Goal: Find specific page/section: Find specific page/section

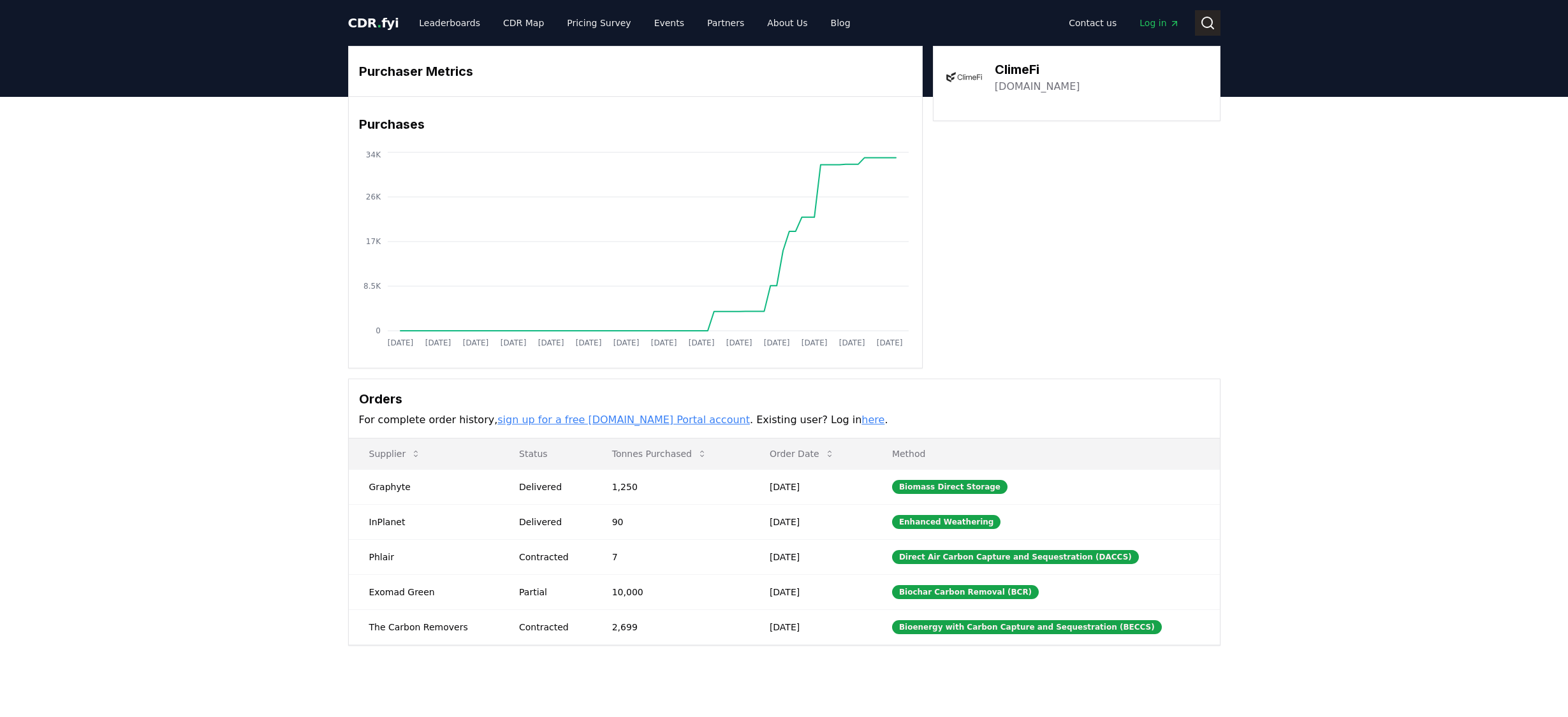
click at [1202, 18] on circle at bounding box center [1207, 22] width 10 height 10
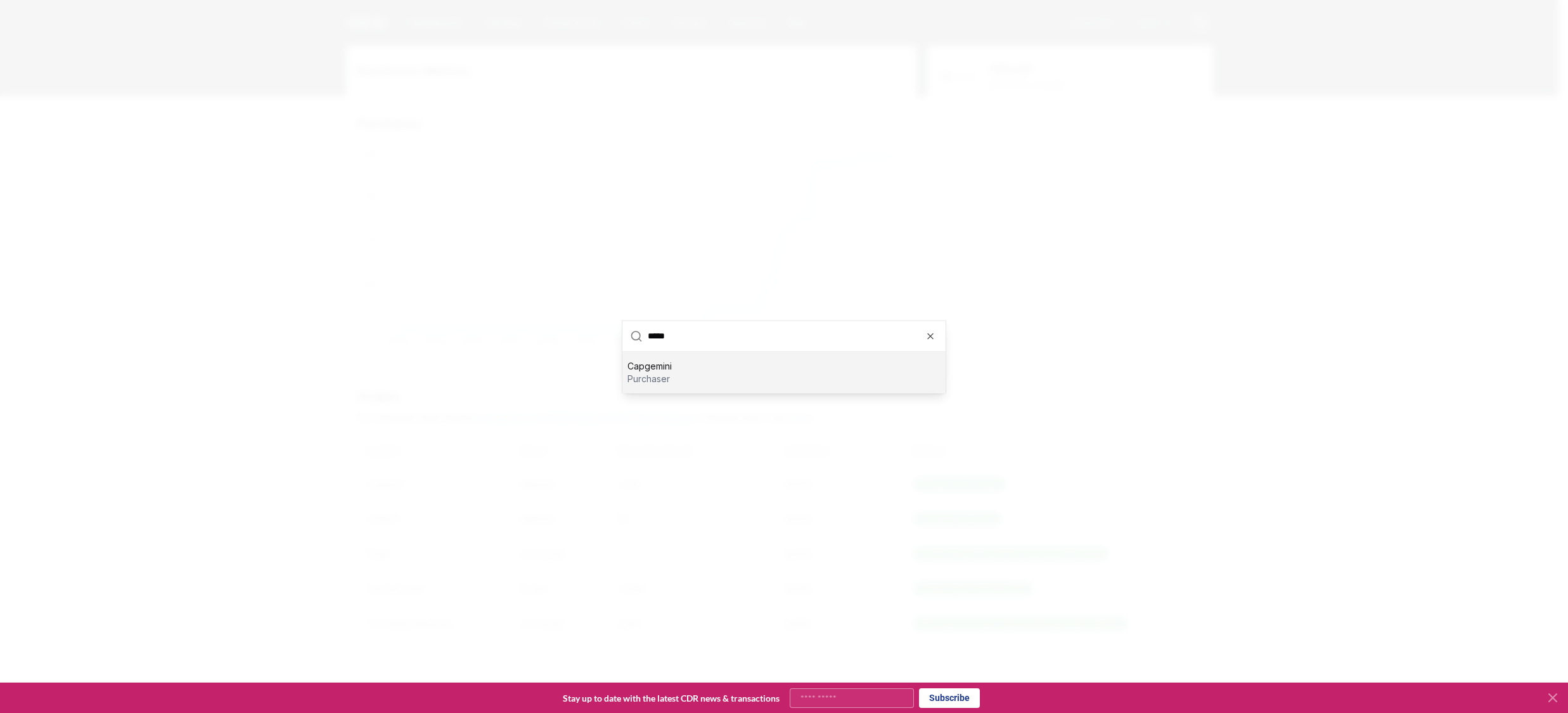
type input "******"
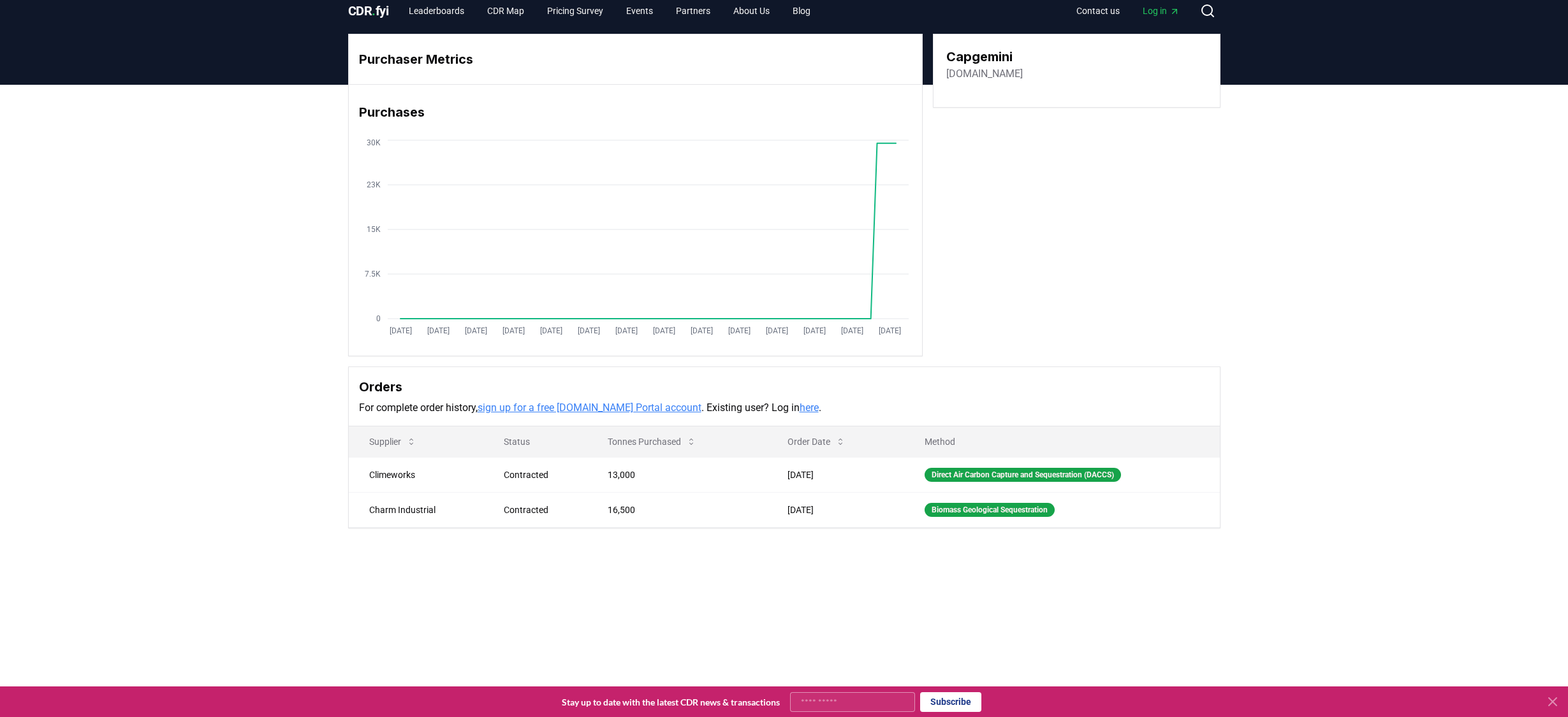
scroll to position [14, 0]
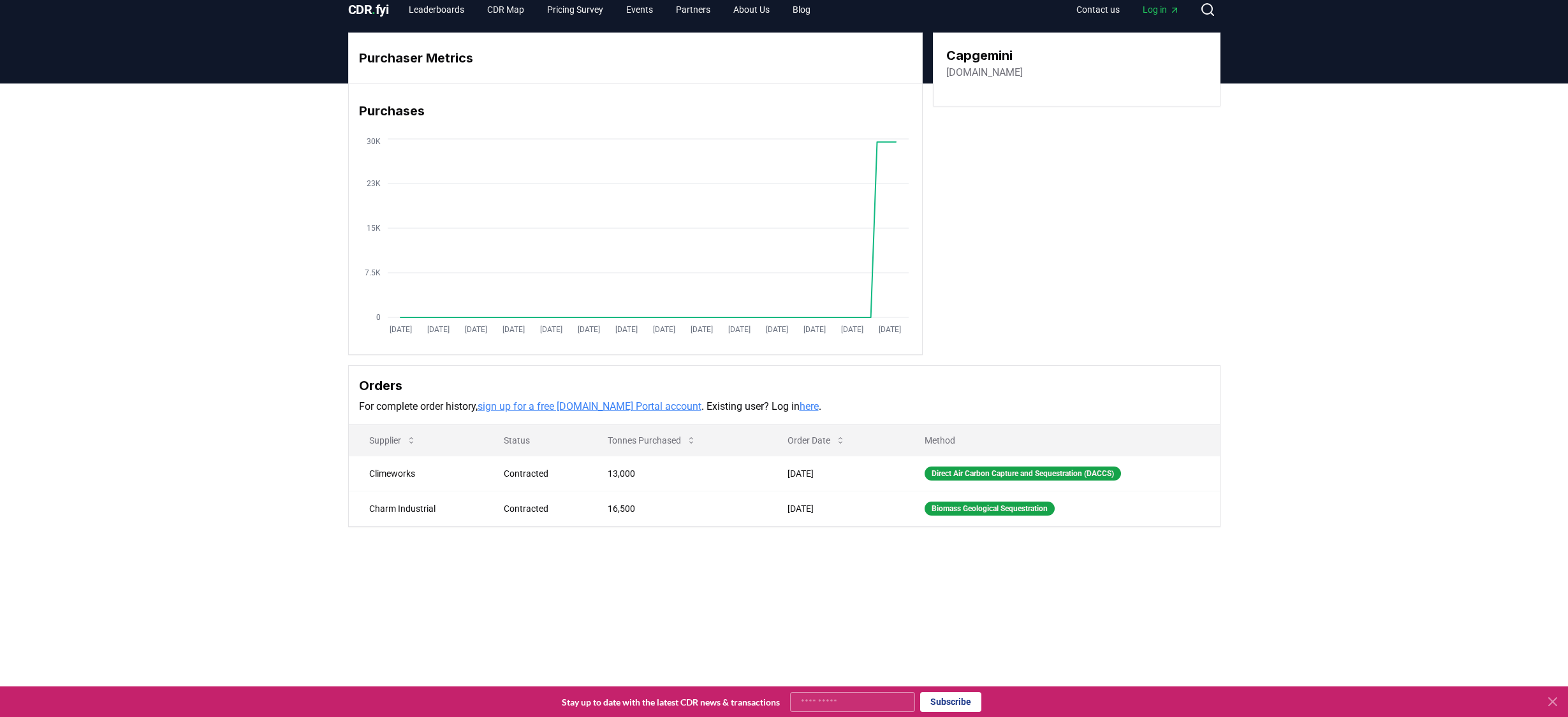
click at [362, 12] on span "CDR . fyi" at bounding box center [368, 9] width 41 height 15
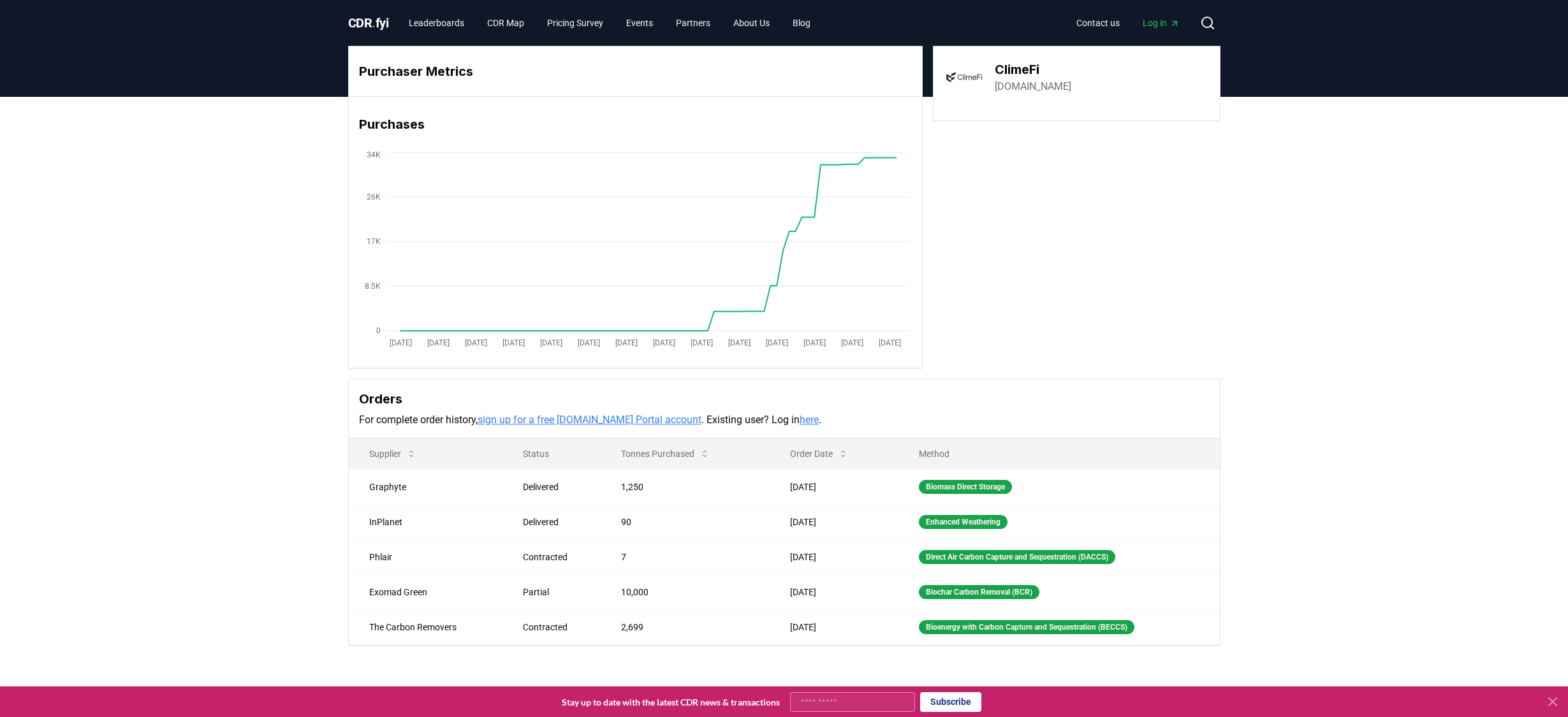
drag, startPoint x: 1234, startPoint y: 25, endPoint x: 1223, endPoint y: 22, distance: 11.4
click at [1233, 25] on header "CDR . fyi Leaderboards CDR Map Pricing Survey Events Partners About Us Blog Con…" at bounding box center [784, 23] width 1568 height 46
click at [1223, 22] on div "CDR . fyi Leaderboards CDR Map Pricing Survey Events Partners About Us Blog Con…" at bounding box center [784, 23] width 892 height 46
click at [1218, 23] on button "Search" at bounding box center [1208, 23] width 26 height 26
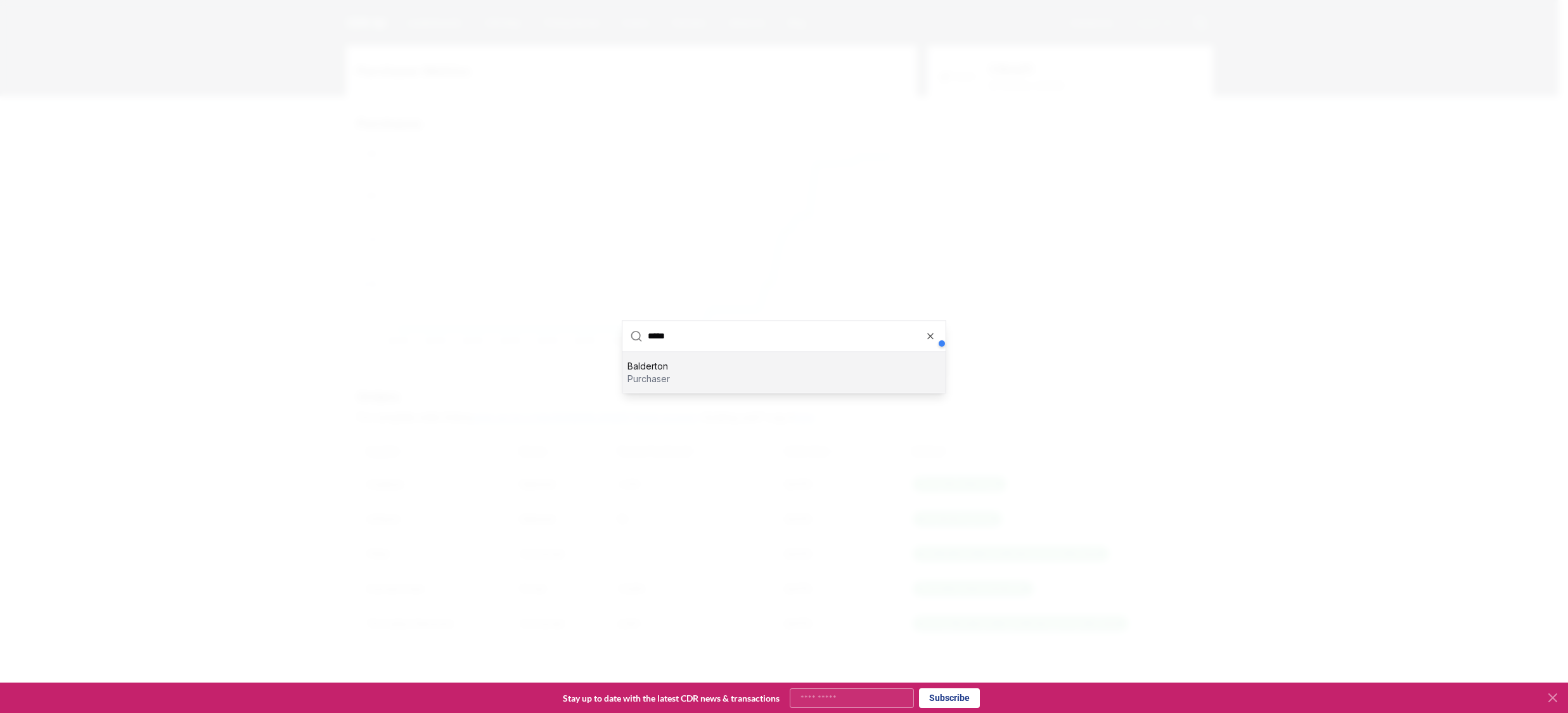
type input "*"
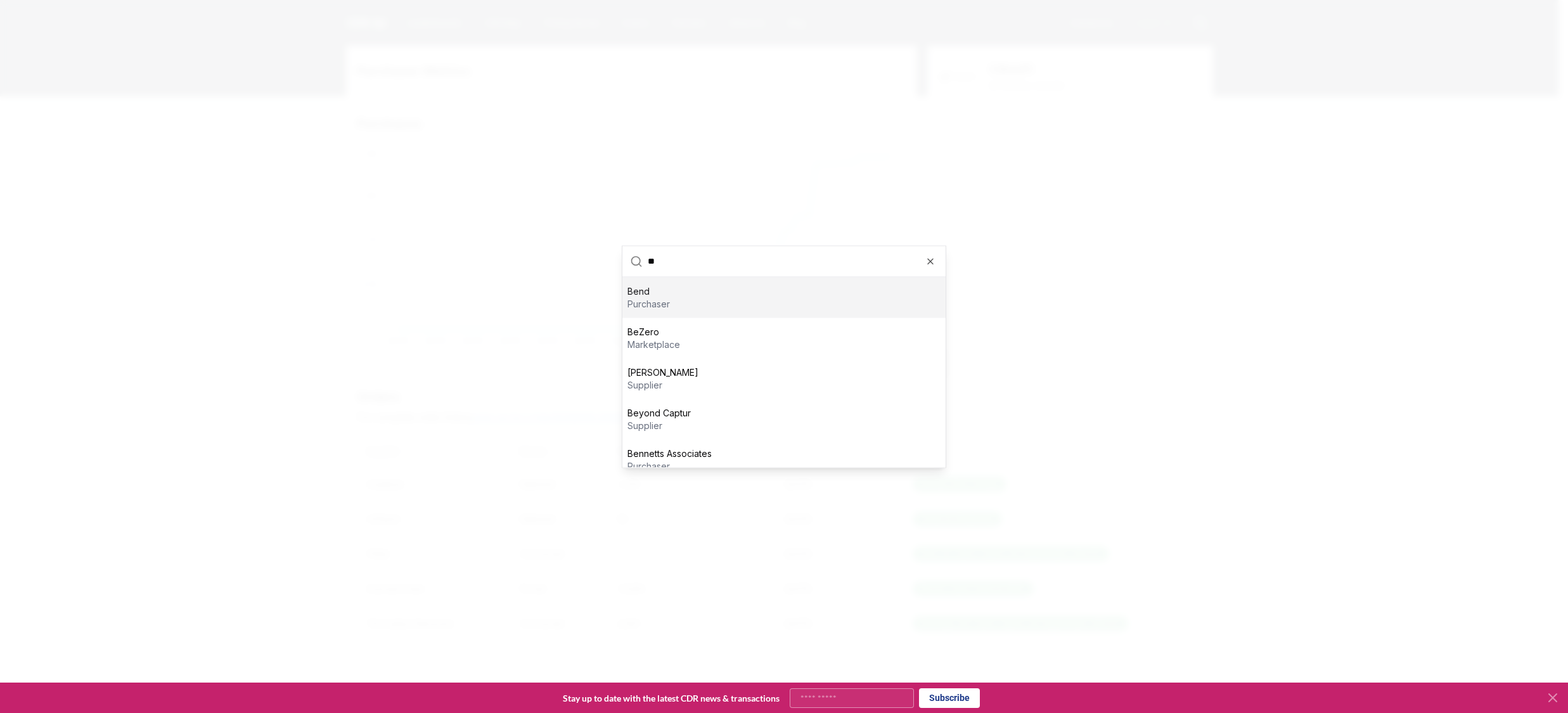
type input "*"
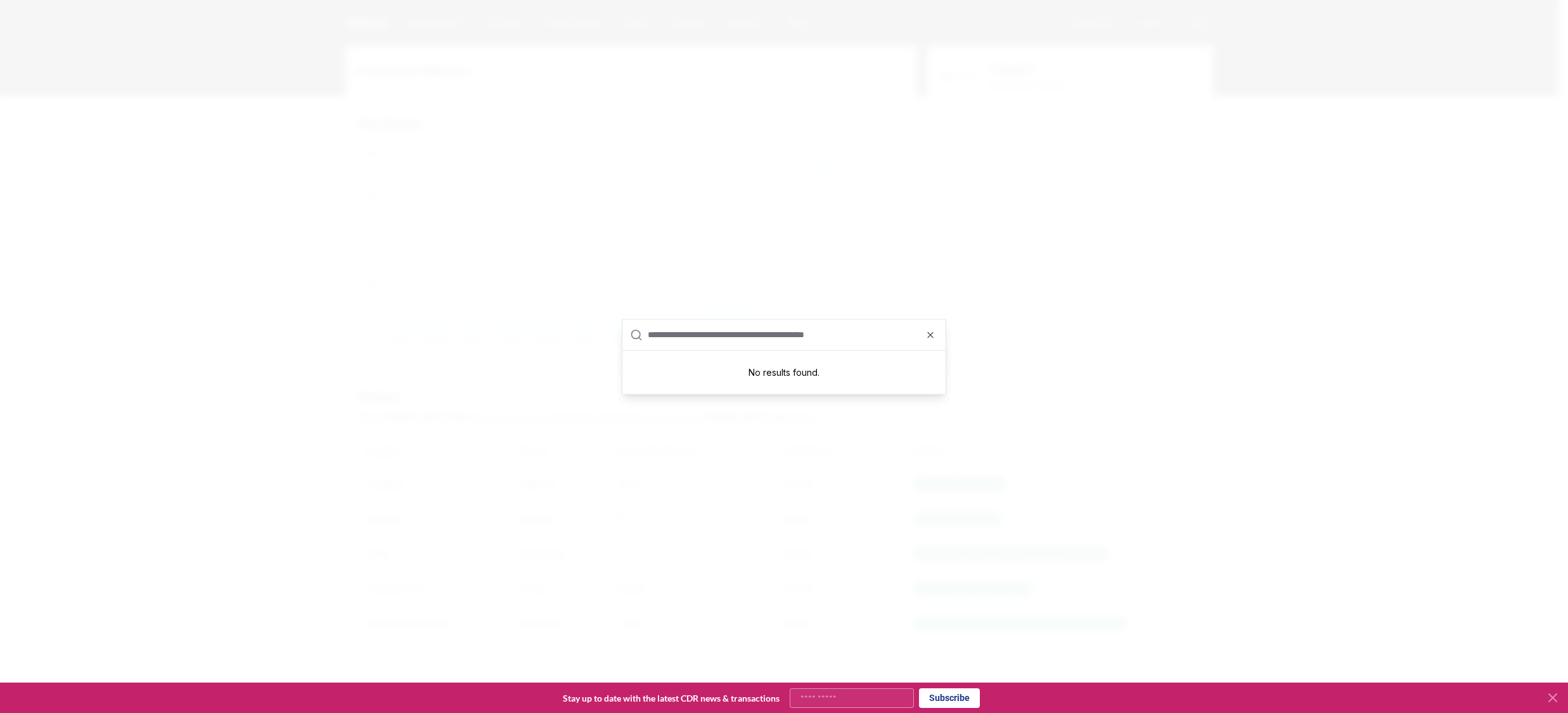
type input "*"
type input "***"
